Goal: Task Accomplishment & Management: Manage account settings

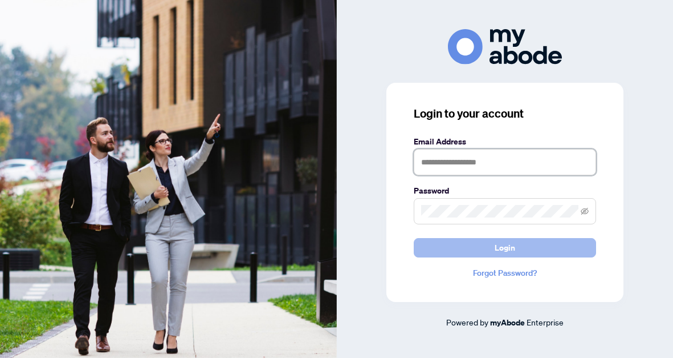
type input "**********"
click at [470, 251] on button "Login" at bounding box center [505, 247] width 182 height 19
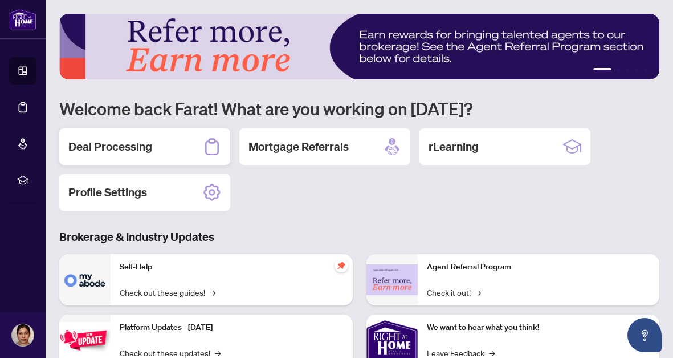
click at [170, 147] on div "Deal Processing" at bounding box center [144, 146] width 171 height 36
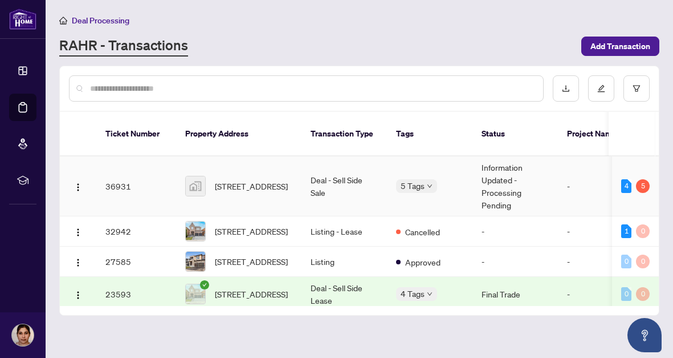
click at [341, 182] on td "Deal - Sell Side Sale" at bounding box center [345, 186] width 86 height 60
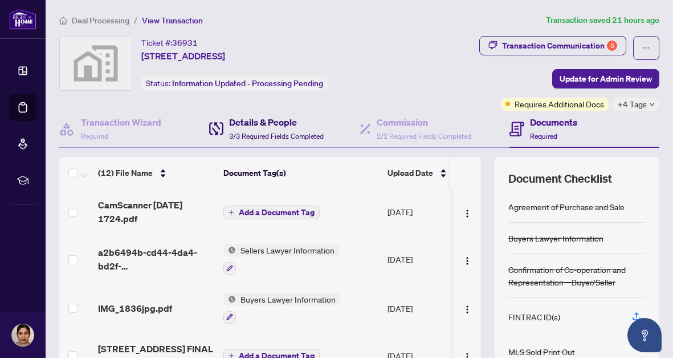
click at [257, 123] on h4 "Details & People" at bounding box center [276, 122] width 95 height 14
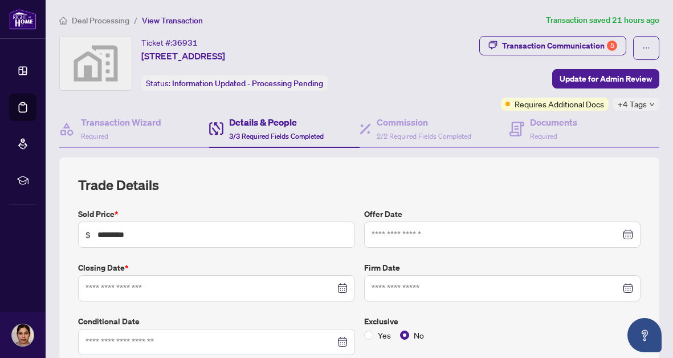
type input "**********"
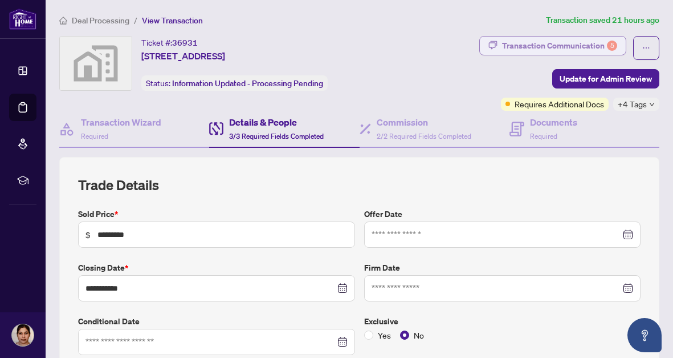
click at [512, 50] on div "Transaction Communication 5" at bounding box center [559, 45] width 115 height 18
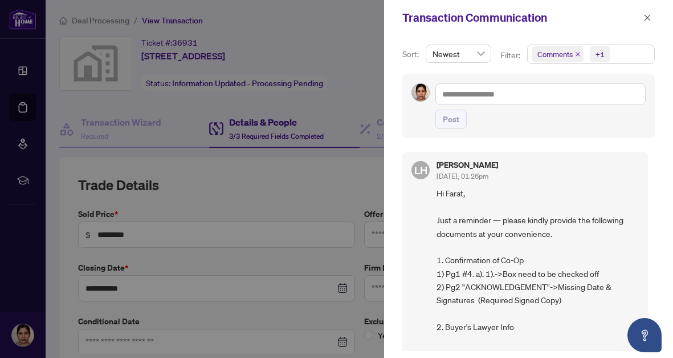
click at [354, 48] on div at bounding box center [336, 179] width 673 height 358
click at [648, 19] on icon "close" at bounding box center [648, 18] width 8 height 8
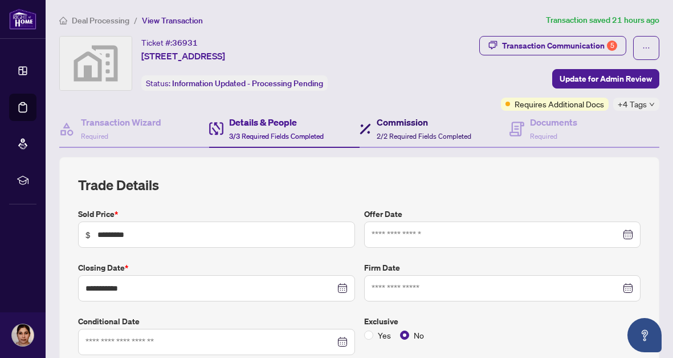
click at [416, 120] on h4 "Commission" at bounding box center [424, 122] width 95 height 14
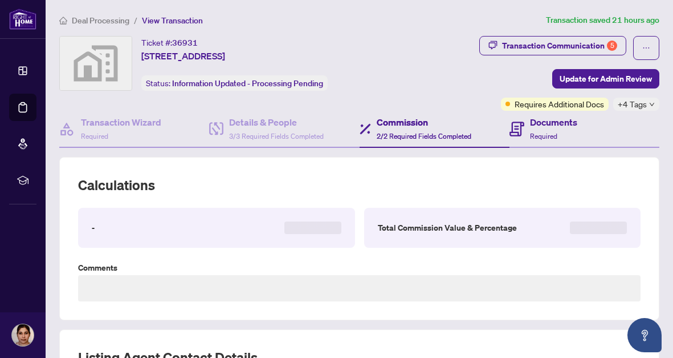
type textarea "**********"
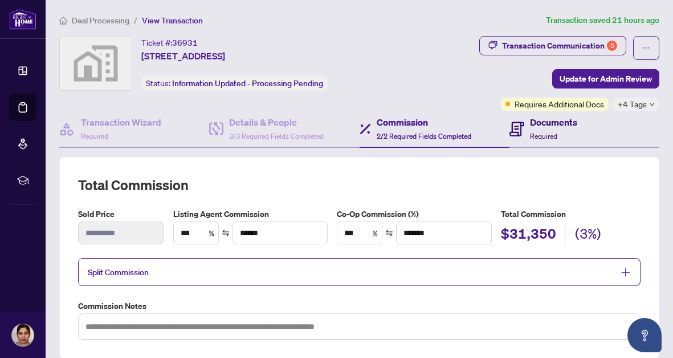
click at [536, 123] on h4 "Documents" at bounding box center [553, 122] width 47 height 14
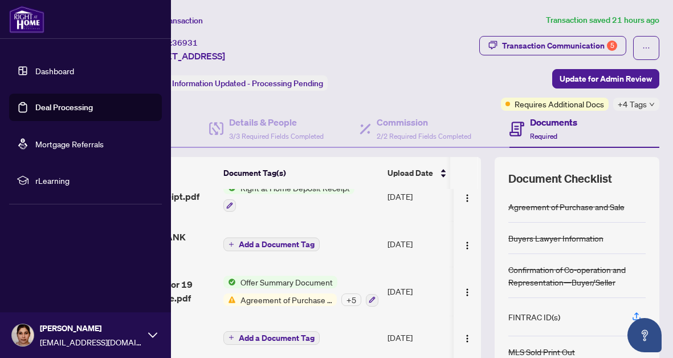
click at [59, 336] on span "faratkamran@ymail.com" at bounding box center [91, 341] width 103 height 13
click at [56, 267] on span "Logout" at bounding box center [46, 267] width 26 height 18
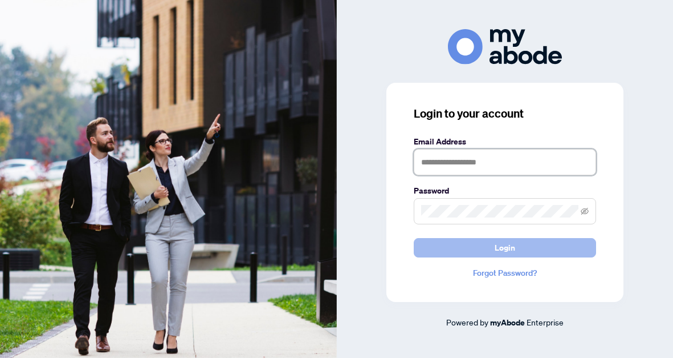
type input "**********"
click at [456, 249] on button "Login" at bounding box center [505, 247] width 182 height 19
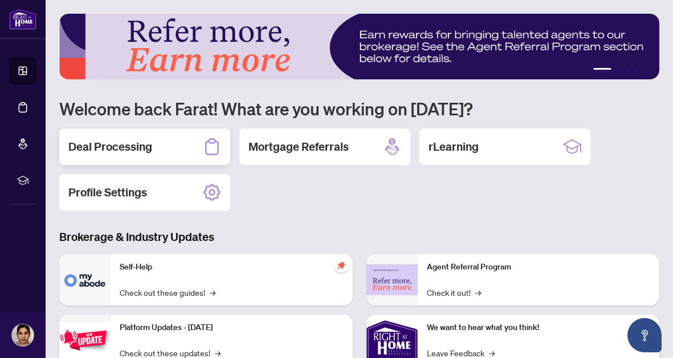
click at [184, 149] on div "Deal Processing" at bounding box center [144, 146] width 171 height 36
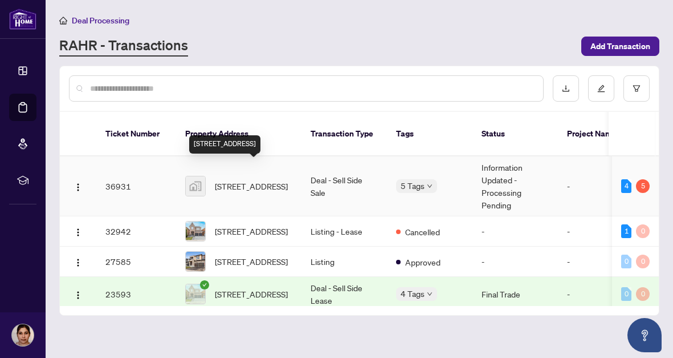
click at [222, 180] on span "19 Hoad Street, Clarington, ON, Canada" at bounding box center [251, 186] width 73 height 13
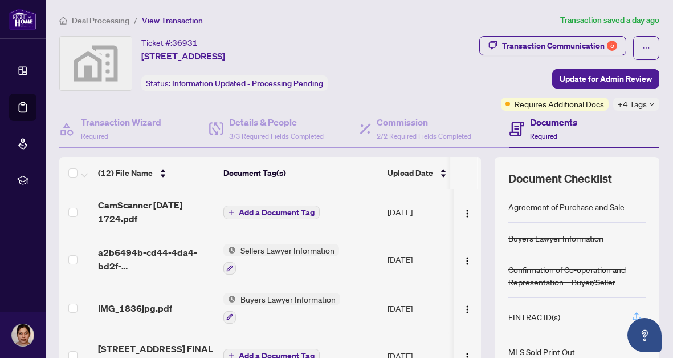
click at [636, 313] on icon "button" at bounding box center [637, 315] width 5 height 6
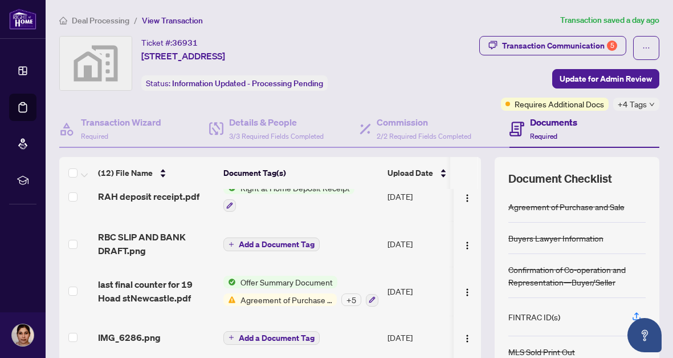
scroll to position [137, 0]
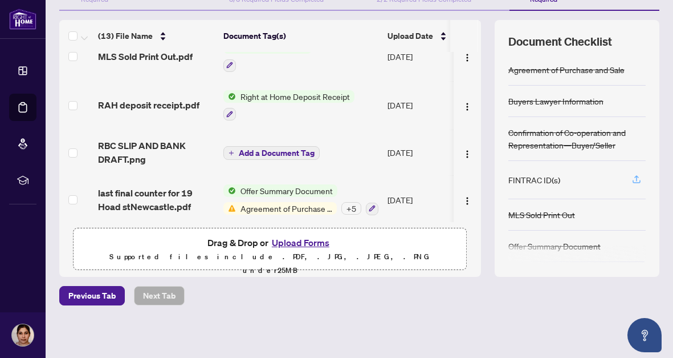
click at [634, 178] on icon "button" at bounding box center [637, 179] width 10 height 10
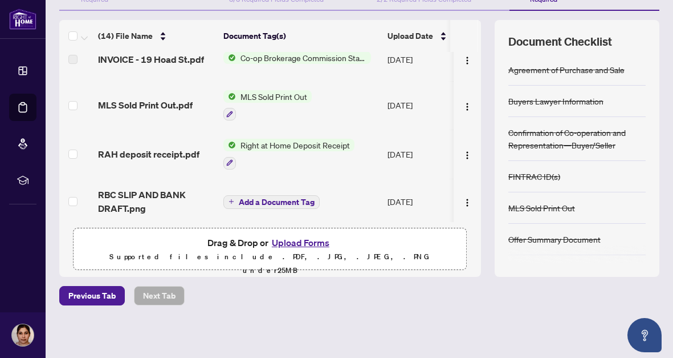
scroll to position [0, 0]
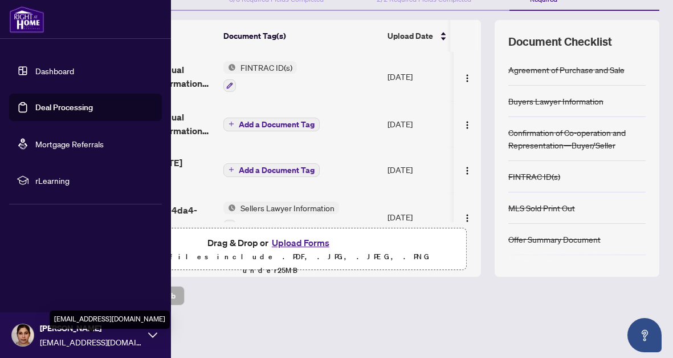
click at [44, 343] on span "faratkamran@ymail.com" at bounding box center [91, 341] width 103 height 13
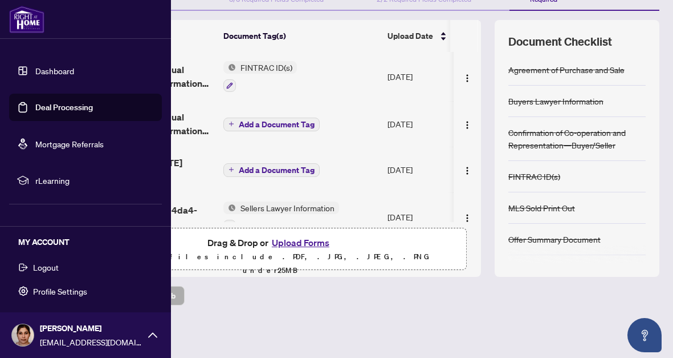
click at [58, 270] on span "Logout" at bounding box center [46, 267] width 26 height 18
